Goal: Complete application form

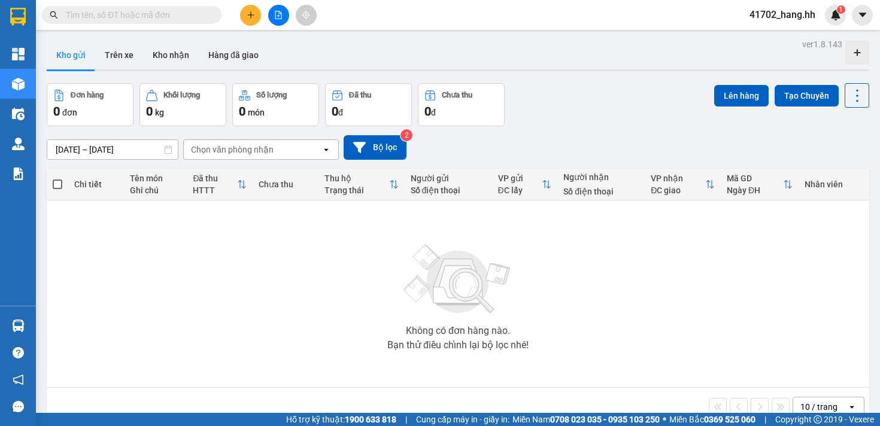
click at [183, 11] on input "text" at bounding box center [136, 14] width 141 height 13
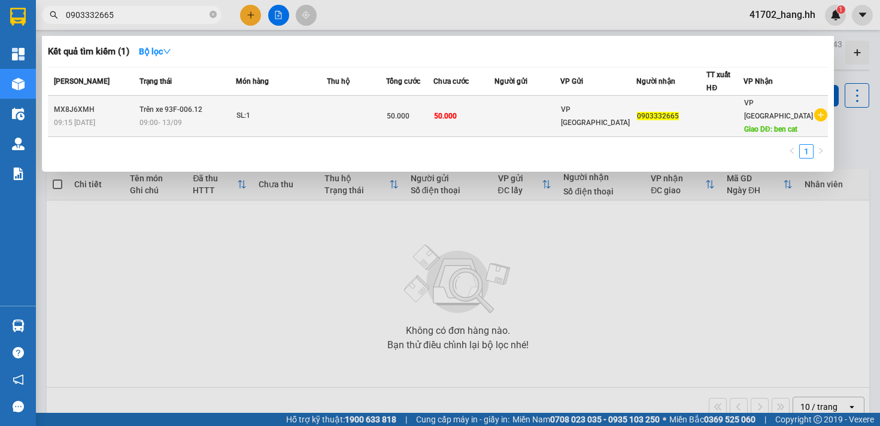
type input "0903332665"
click at [373, 96] on td at bounding box center [356, 116] width 59 height 41
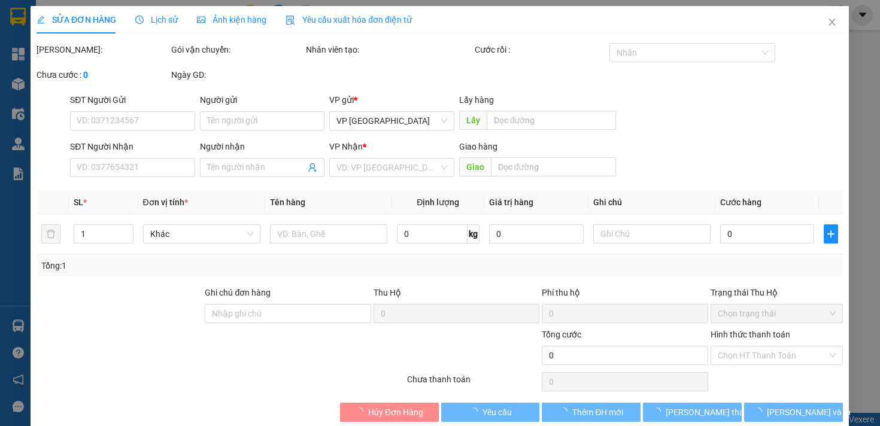
type input "0903332665"
type input "ben cat"
type input "50.000"
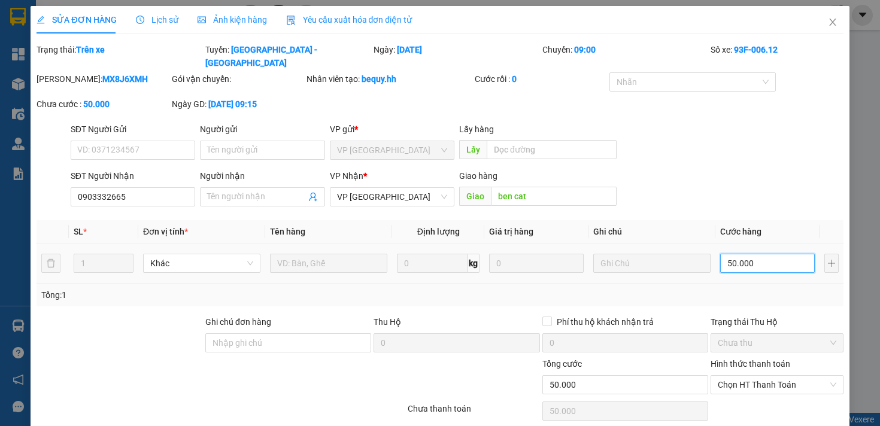
click at [734, 261] on input "50.000" at bounding box center [768, 263] width 95 height 19
type input "3"
type input "30"
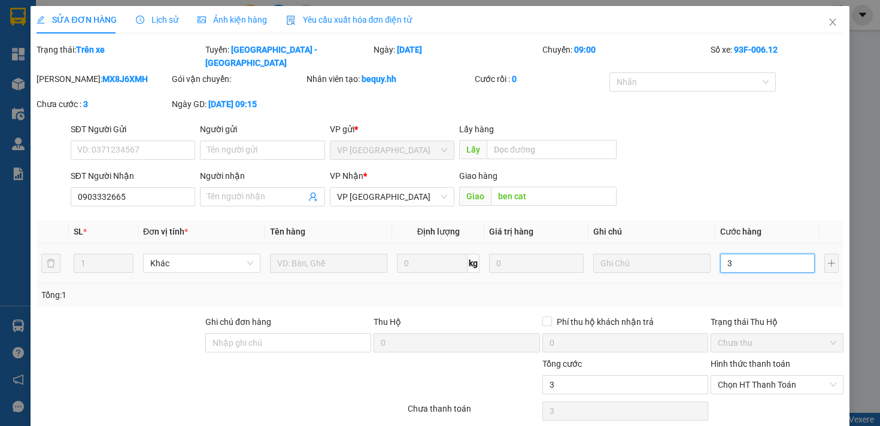
type input "30"
type input "300"
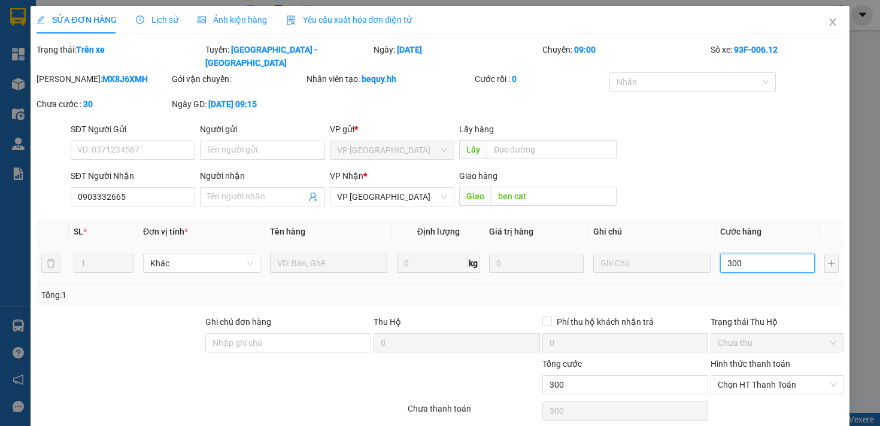
type input "3.000"
type input "30.000"
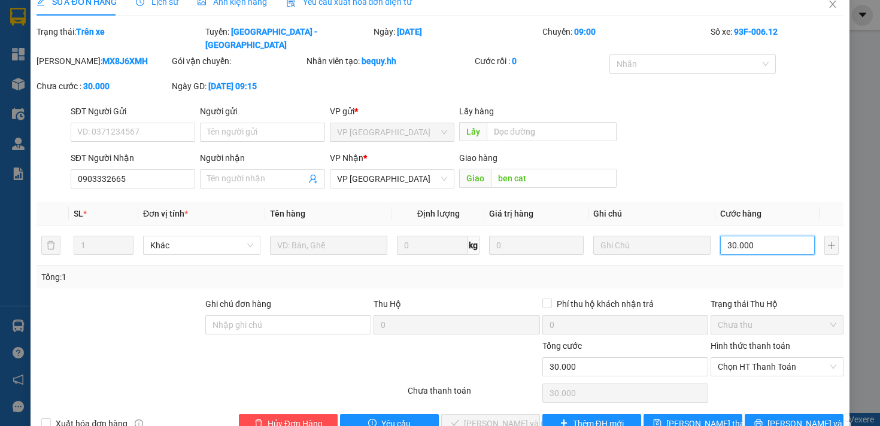
scroll to position [48, 0]
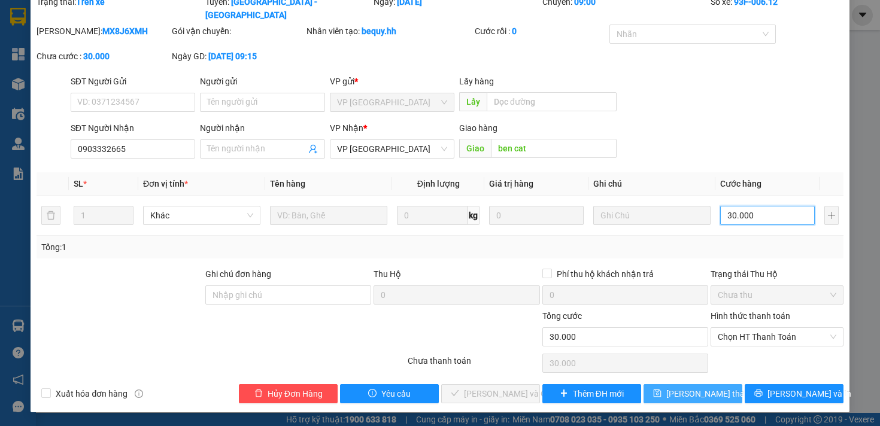
type input "30.000"
click at [660, 389] on icon "save" at bounding box center [657, 393] width 8 height 8
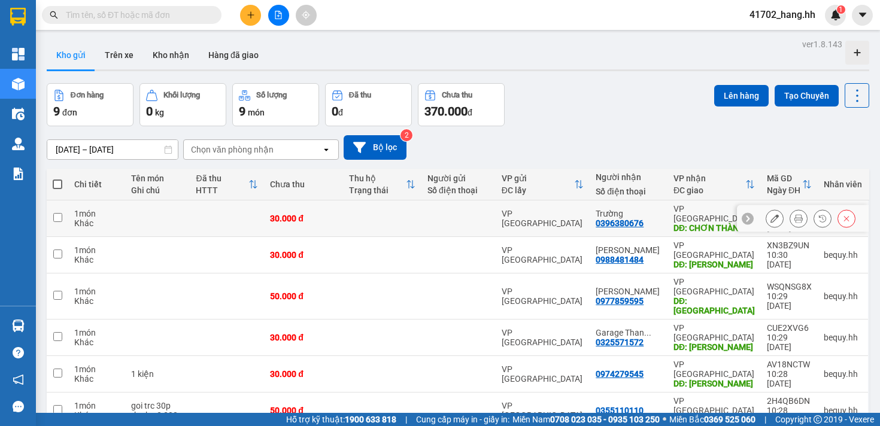
scroll to position [168, 0]
